Goal: Task Accomplishment & Management: Manage account settings

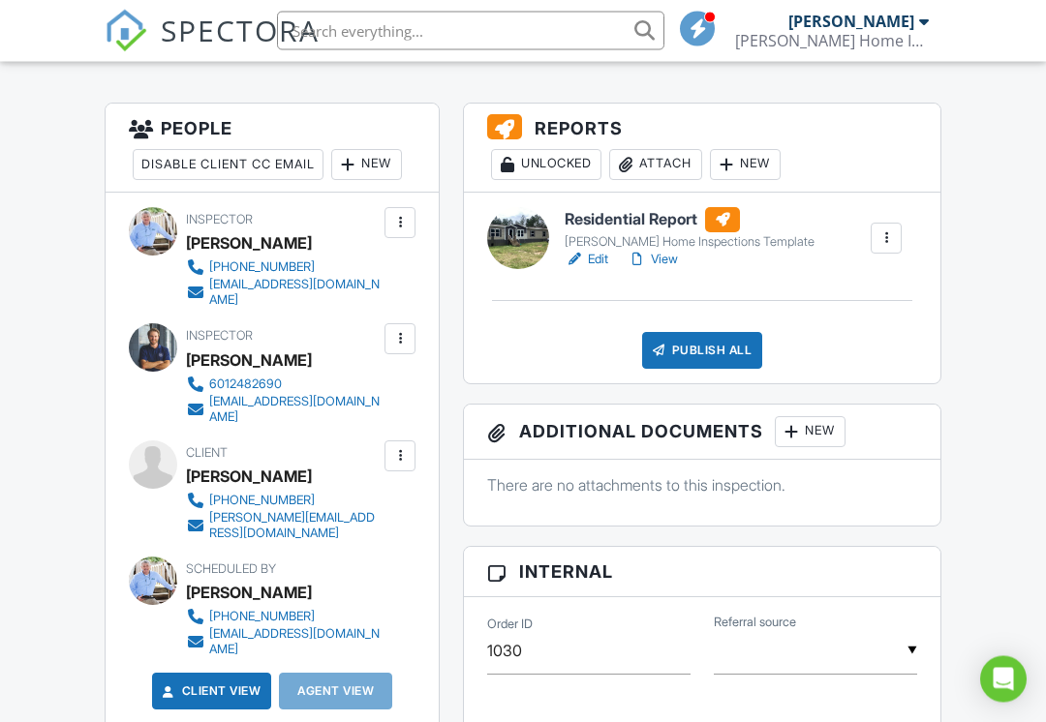
scroll to position [440, 0]
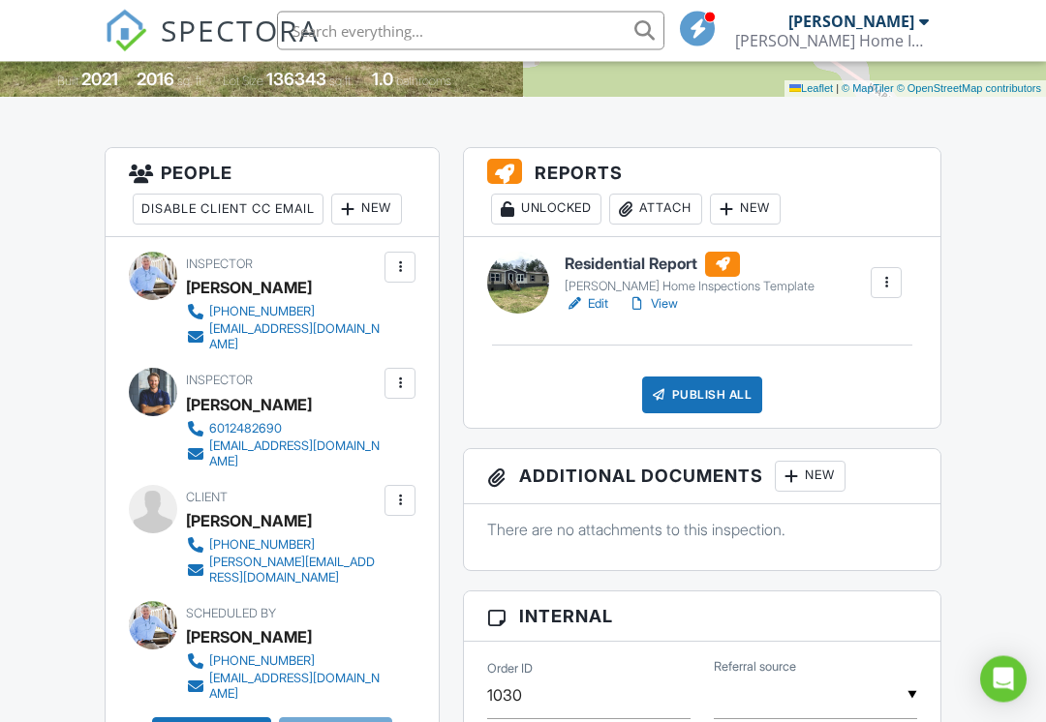
click at [384, 213] on div "New" at bounding box center [366, 210] width 71 height 31
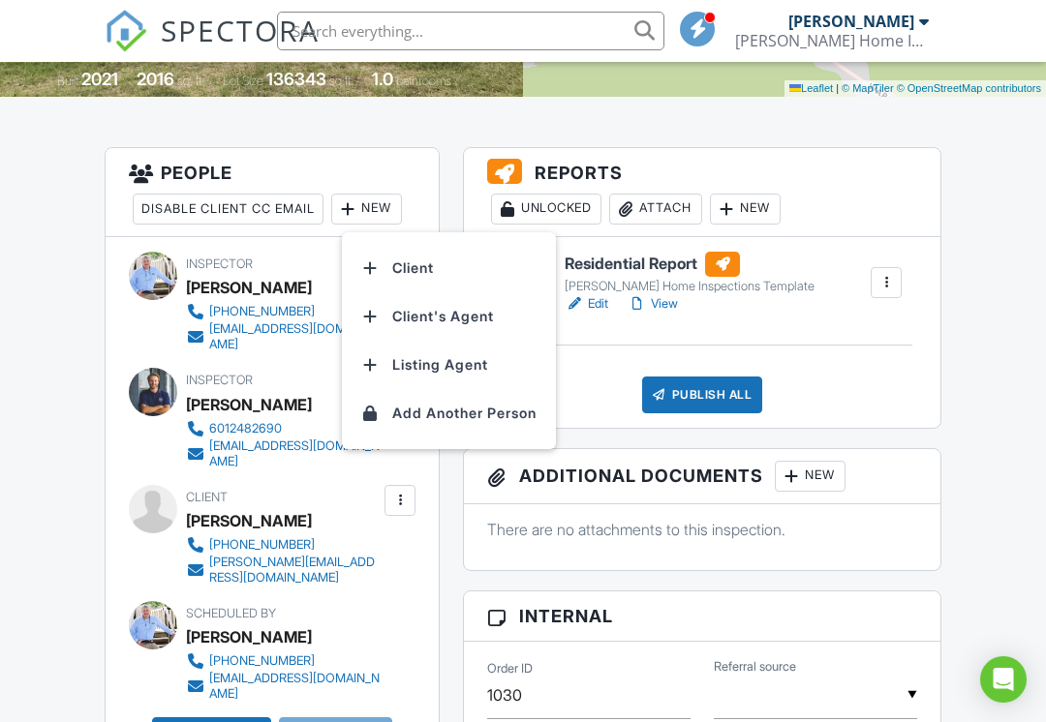
click at [466, 318] on li "Client's Agent" at bounding box center [448, 316] width 191 height 48
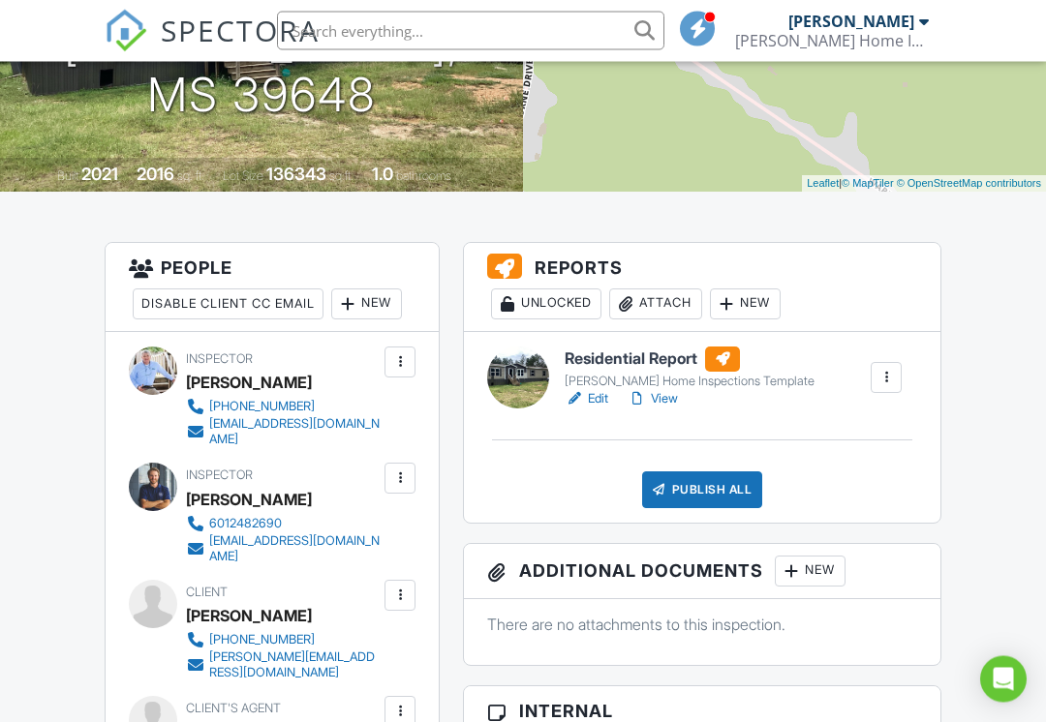
scroll to position [340, 0]
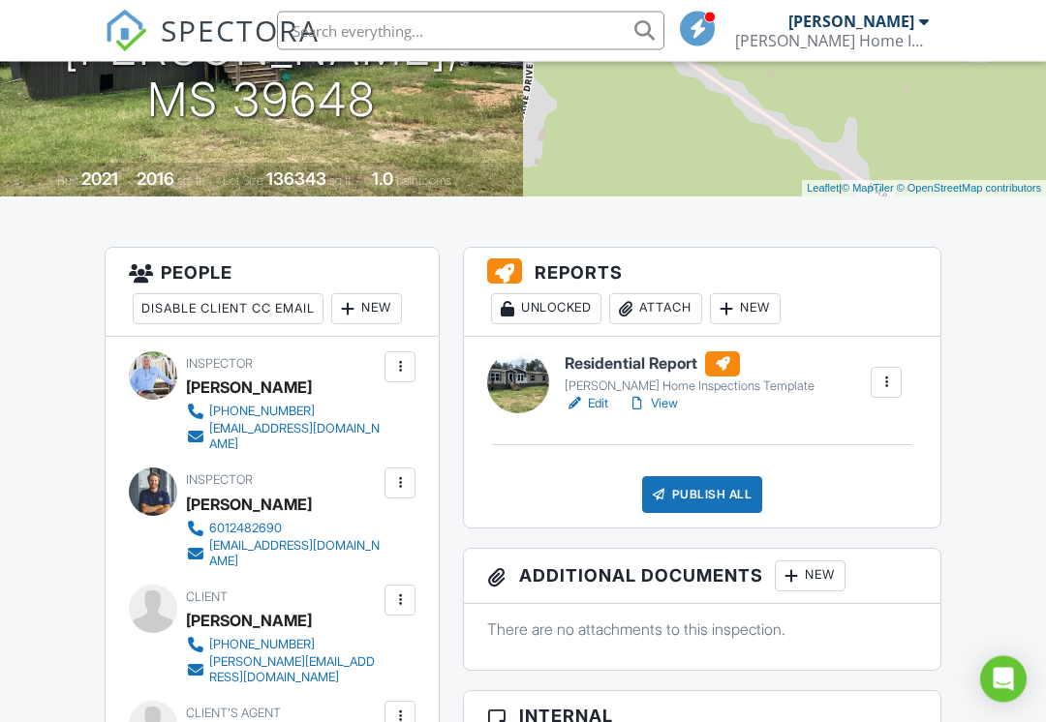
click at [678, 411] on link "View" at bounding box center [652, 404] width 50 height 19
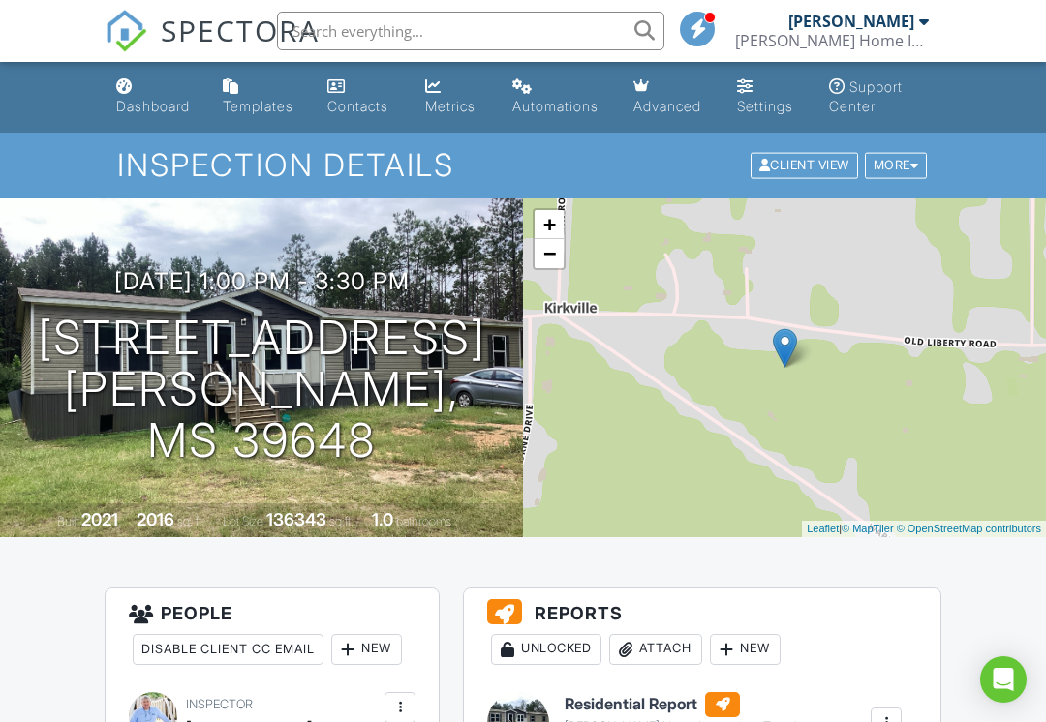
scroll to position [314, 0]
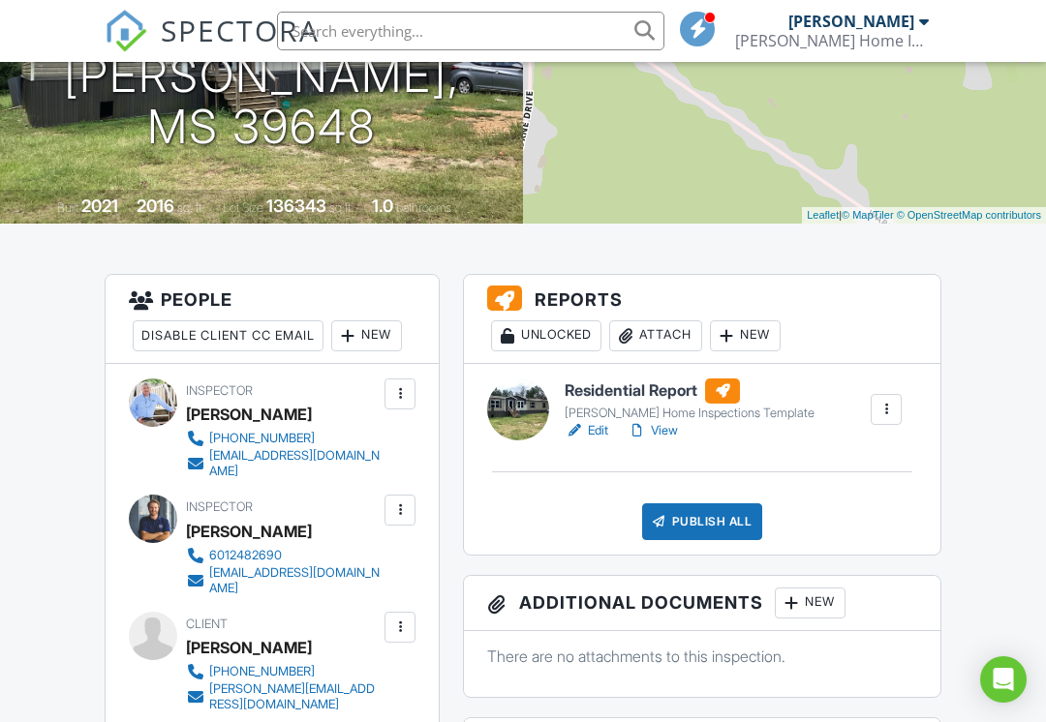
click at [676, 436] on link "View" at bounding box center [652, 430] width 50 height 19
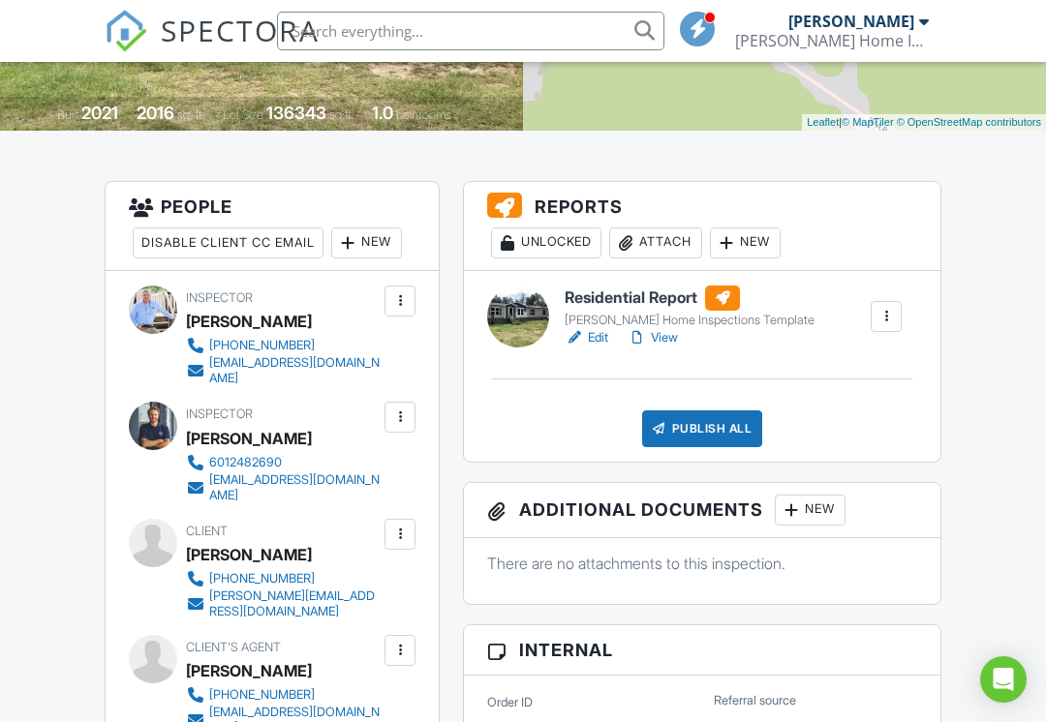
click at [678, 334] on link "View" at bounding box center [652, 337] width 50 height 19
